Goal: Find contact information: Find contact information

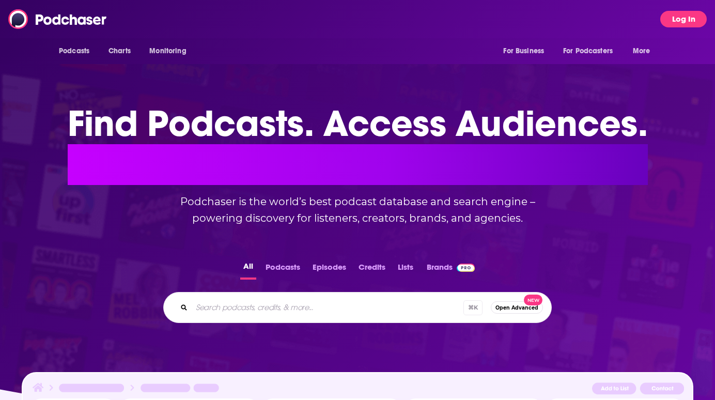
click at [690, 24] on button "Log In" at bounding box center [683, 19] width 47 height 17
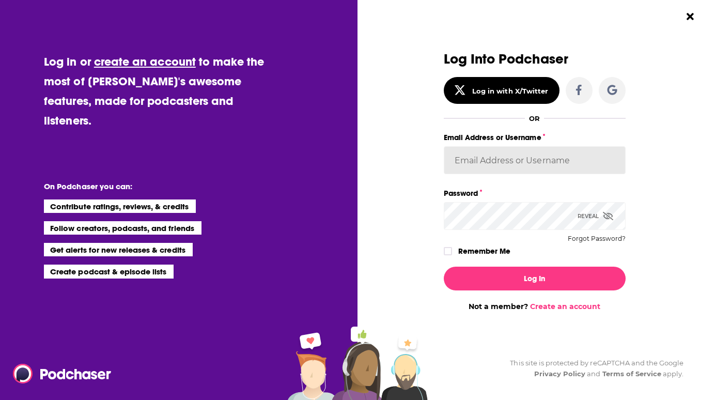
type input "[EMAIL_ADDRESS][DOMAIN_NAME]"
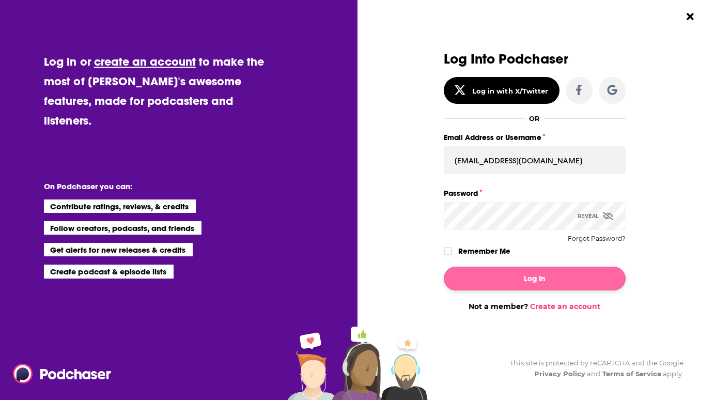
click at [494, 278] on button "Log In" at bounding box center [535, 279] width 182 height 24
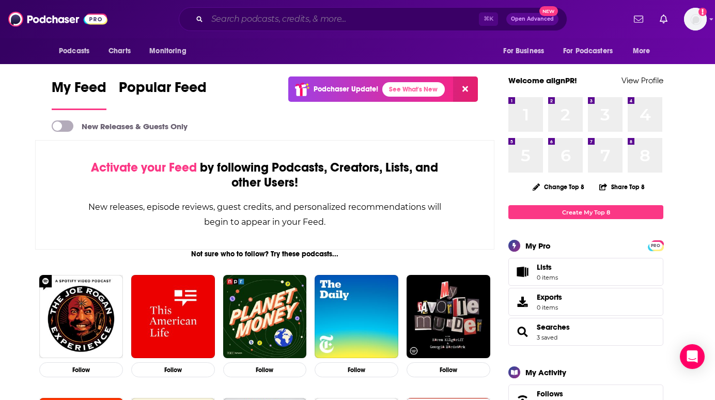
click at [283, 23] on input "Search podcasts, credits, & more..." at bounding box center [343, 19] width 272 height 17
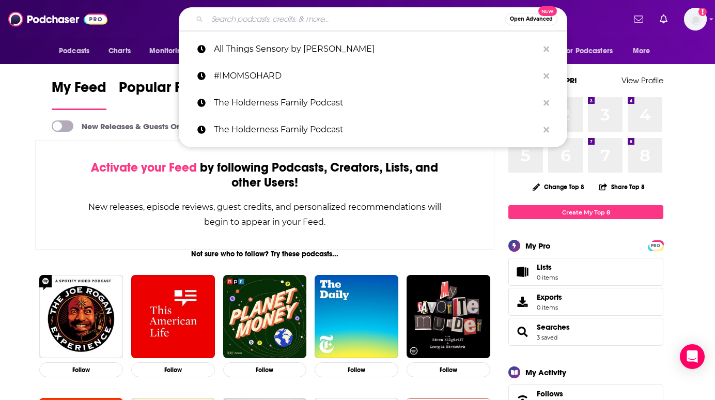
paste input "[PERSON_NAME]'s world"
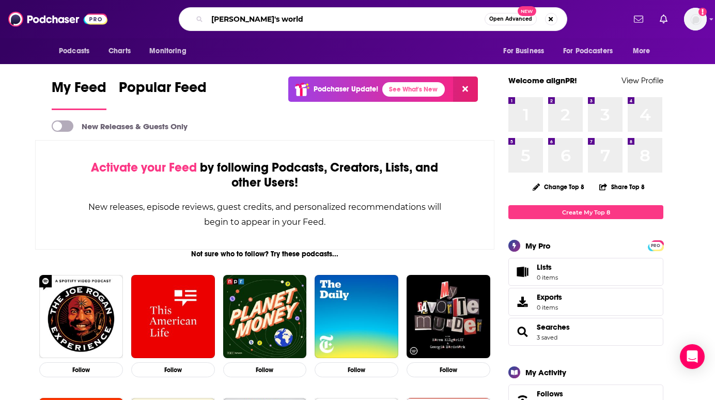
type input "[PERSON_NAME]'s world"
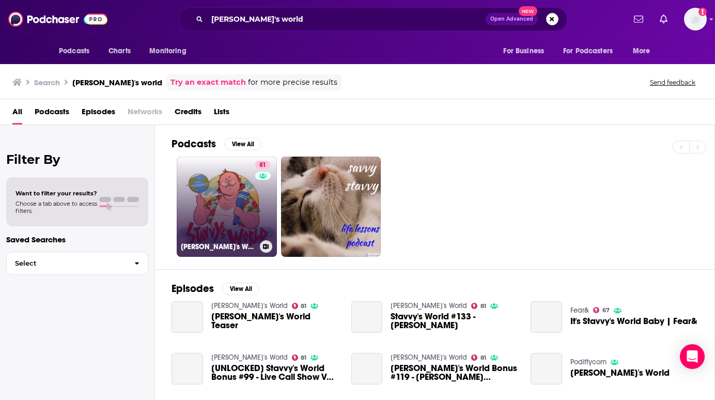
click at [215, 191] on link "81 [PERSON_NAME]'s World" at bounding box center [227, 207] width 100 height 100
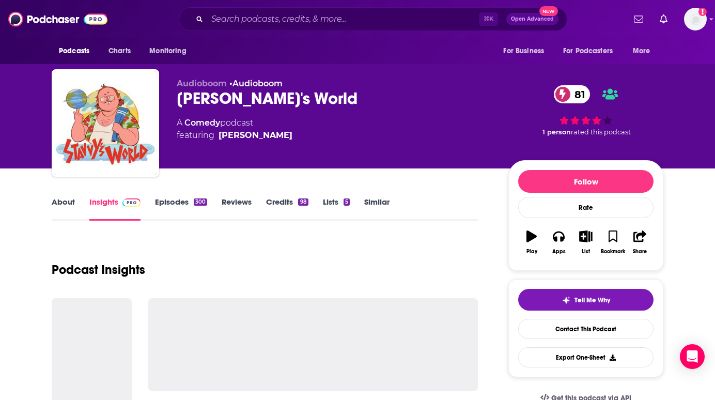
click at [283, 249] on div "Podcast Insights" at bounding box center [265, 263] width 426 height 53
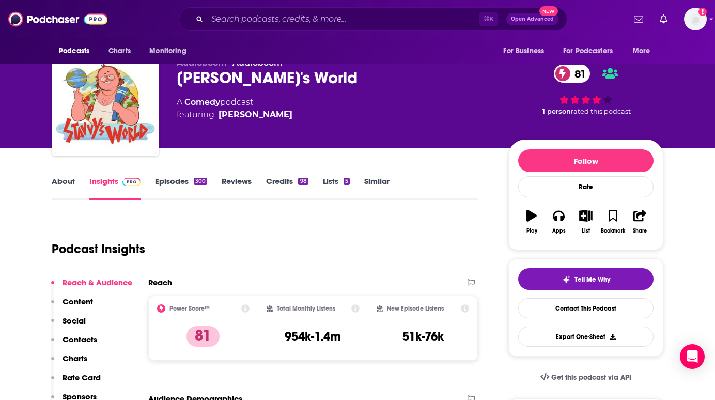
scroll to position [103, 0]
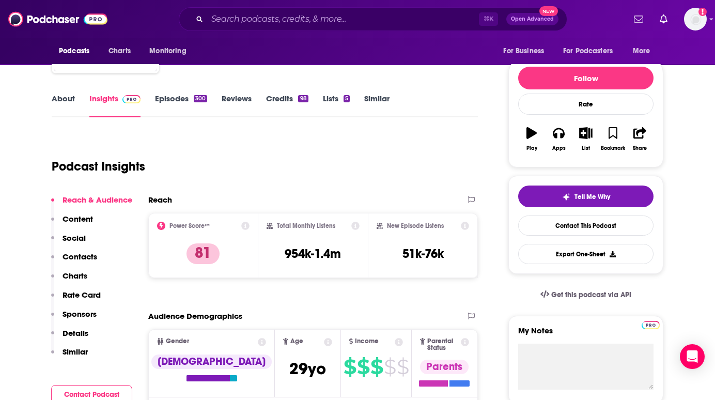
click at [94, 256] on p "Contacts" at bounding box center [80, 257] width 35 height 10
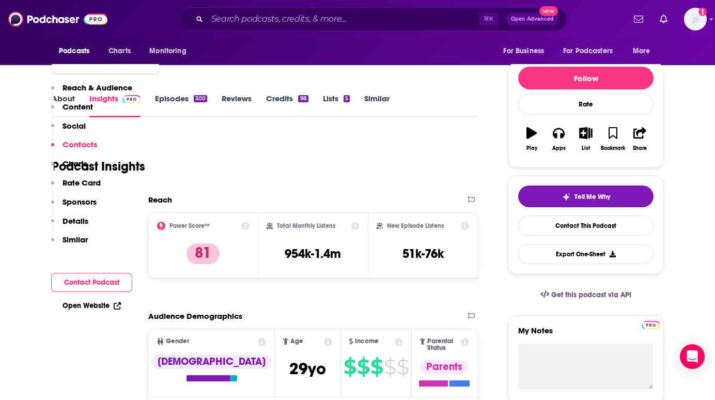
scroll to position [956, 0]
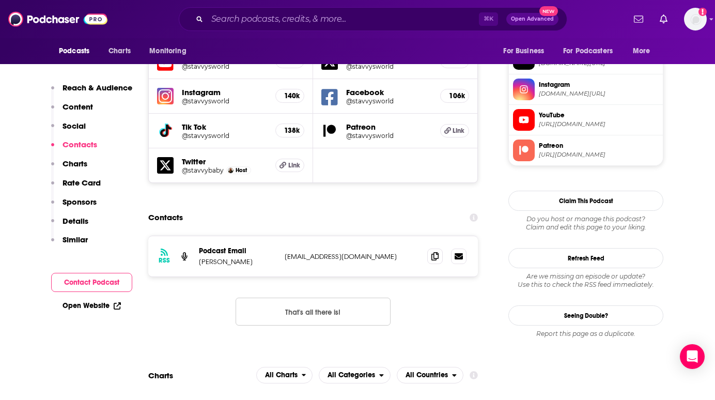
drag, startPoint x: 407, startPoint y: 196, endPoint x: 285, endPoint y: 191, distance: 122.1
click at [285, 252] on p "[EMAIL_ADDRESS][DOMAIN_NAME]" at bounding box center [352, 256] width 134 height 9
copy p "[EMAIL_ADDRESS][DOMAIN_NAME]"
drag, startPoint x: 248, startPoint y: 195, endPoint x: 198, endPoint y: 199, distance: 49.2
click at [198, 236] on div "RSS Podcast Email [PERSON_NAME] [EMAIL_ADDRESS][DOMAIN_NAME] [EMAIL_ADDRESS][DO…" at bounding box center [313, 256] width 330 height 40
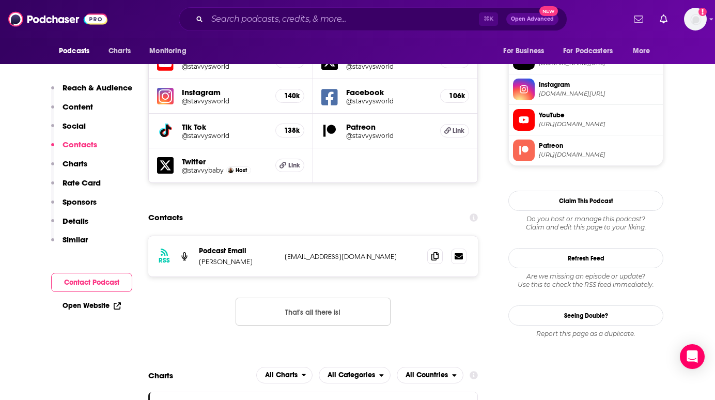
copy p "[PERSON_NAME]"
